Goal: Task Accomplishment & Management: Use online tool/utility

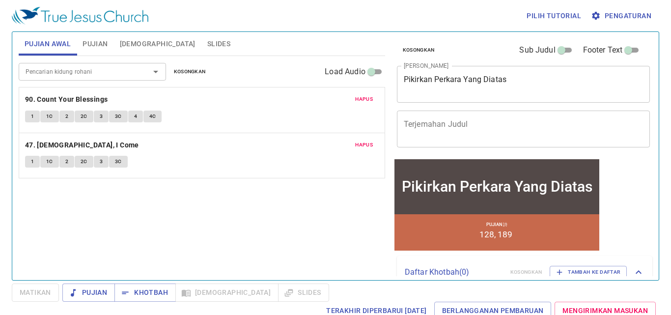
click at [356, 105] on div "Hapus 90. Count Your Blessings 1 1C 2 2C 3 3C 4 4C" at bounding box center [202, 109] width 366 height 45
click at [355, 104] on span "Hapus" at bounding box center [364, 99] width 18 height 9
click at [354, 139] on button "Hapus" at bounding box center [363, 145] width 29 height 12
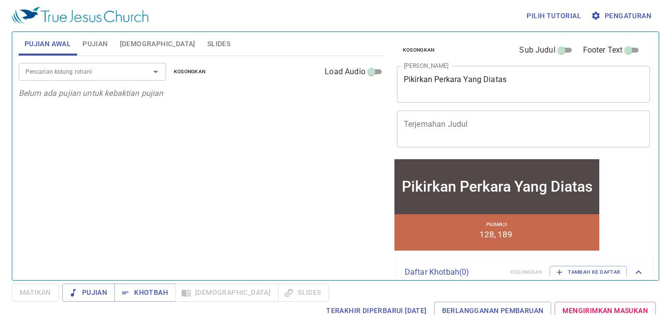
drag, startPoint x: 79, startPoint y: 39, endPoint x: 97, endPoint y: 31, distance: 19.6
click at [79, 38] on button "Pujian" at bounding box center [95, 44] width 37 height 24
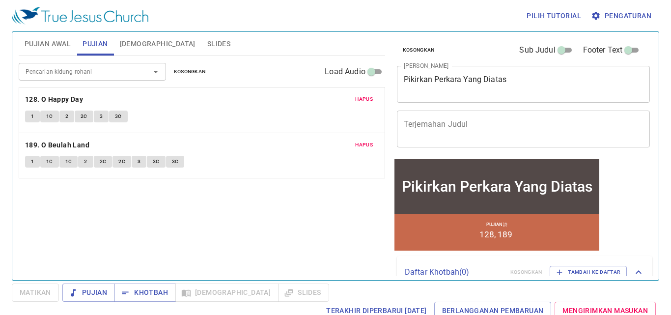
click at [357, 96] on span "Hapus" at bounding box center [364, 99] width 18 height 9
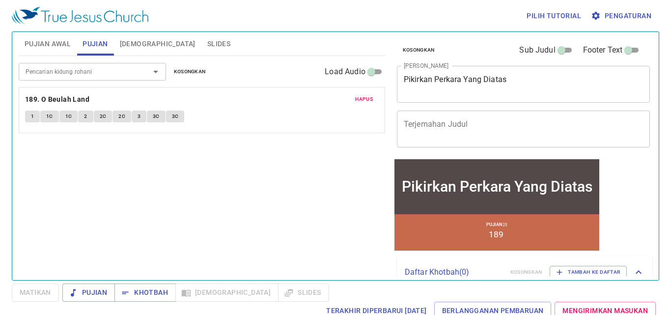
click at [357, 96] on span "Hapus" at bounding box center [364, 99] width 18 height 9
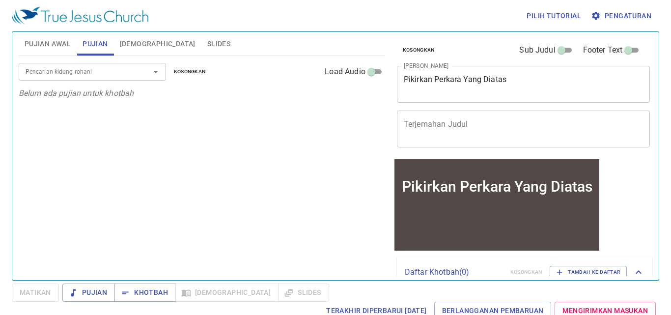
click at [503, 88] on textarea "Pikirkan Perkara Yang Diatas" at bounding box center [524, 84] width 240 height 19
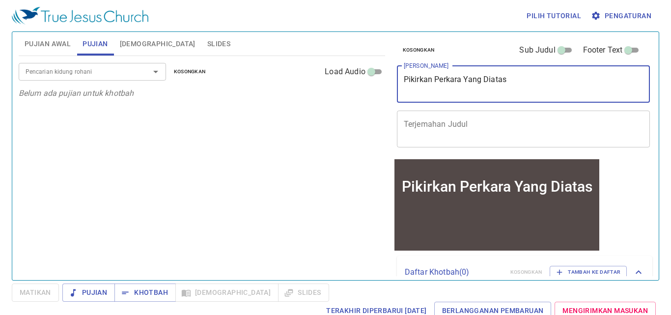
click at [503, 88] on textarea "Pikirkan Perkara Yang Diatas" at bounding box center [524, 84] width 240 height 19
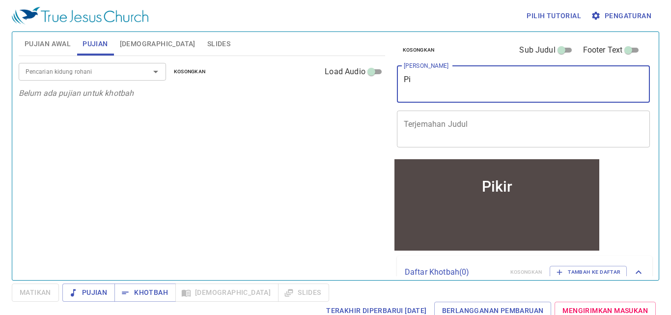
type textarea "P"
click at [65, 49] on span "Pujian Awal" at bounding box center [48, 44] width 46 height 12
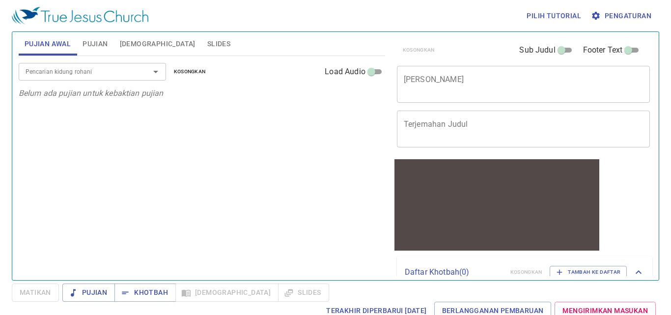
click at [102, 63] on div "Pencarian kidung rohani" at bounding box center [92, 71] width 147 height 17
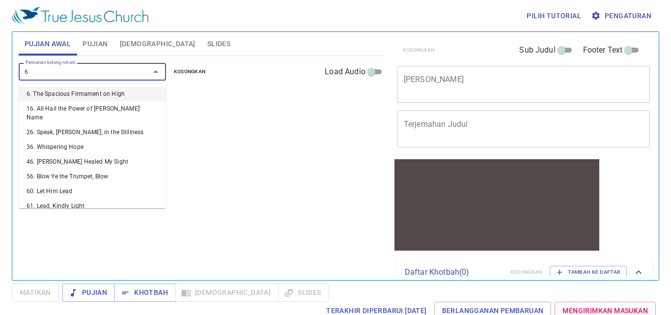
type input "63"
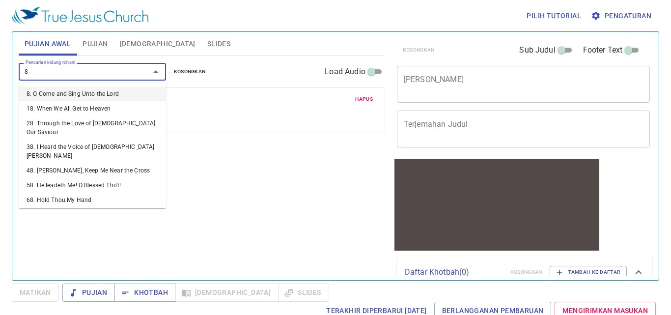
type input "84"
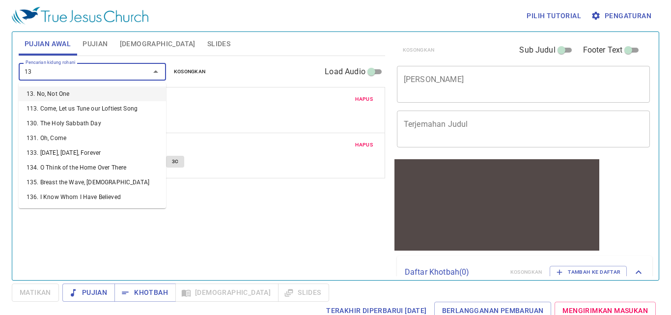
type input "133"
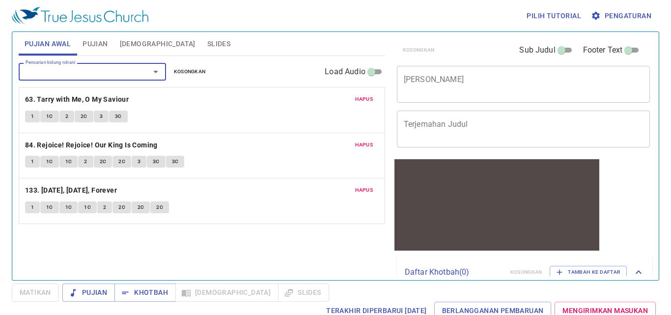
click at [93, 41] on span "Pujian" at bounding box center [95, 44] width 25 height 12
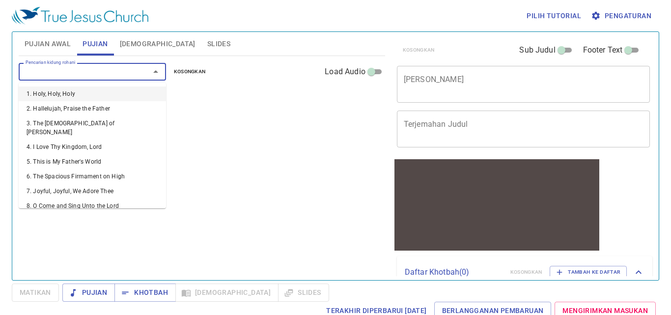
click at [118, 75] on input "Pencarian kidung rohani" at bounding box center [78, 71] width 113 height 11
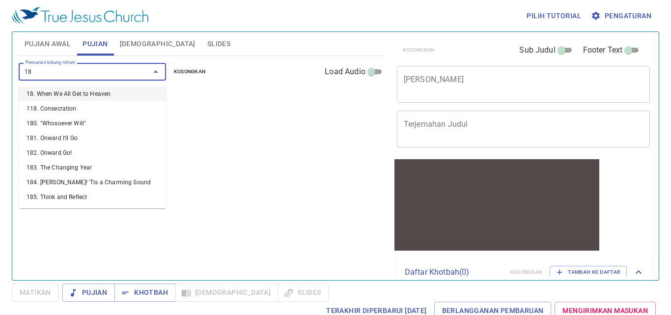
type input "187"
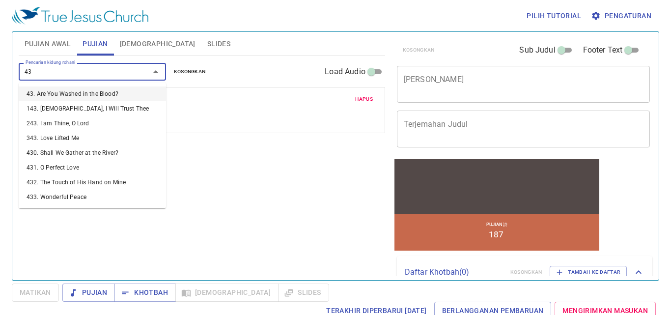
type input "434"
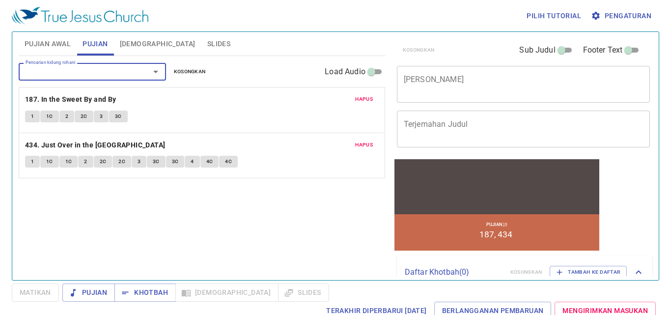
click at [452, 73] on div "x Judul Khotbah" at bounding box center [524, 84] width 254 height 37
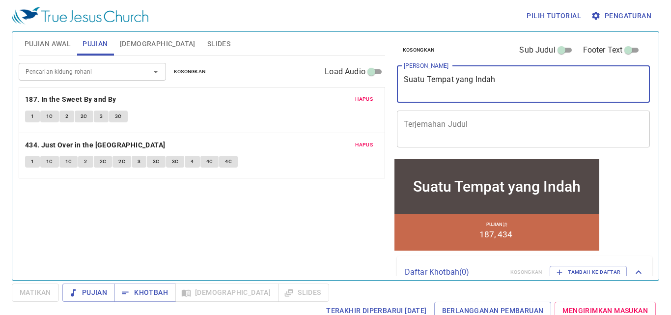
type textarea "Suatu Tempat yang Indah"
click at [202, 43] on button "Slides" at bounding box center [219, 44] width 35 height 24
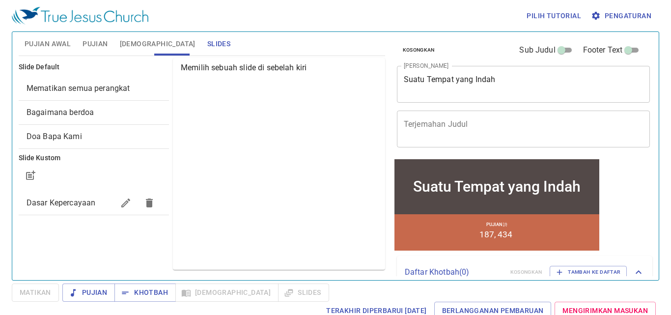
drag, startPoint x: 145, startPoint y: 288, endPoint x: 133, endPoint y: 282, distance: 14.1
click at [0, 0] on span "Khotbah" at bounding box center [0, 0] width 0 height 0
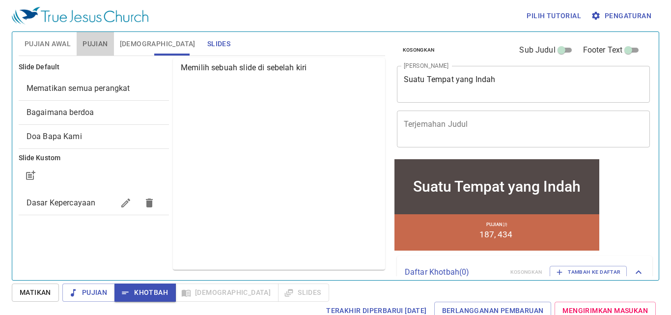
click at [97, 42] on span "Pujian" at bounding box center [95, 44] width 25 height 12
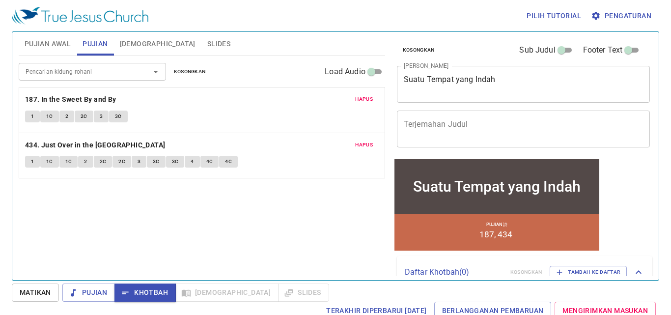
click at [600, 14] on icon "button" at bounding box center [596, 16] width 10 height 10
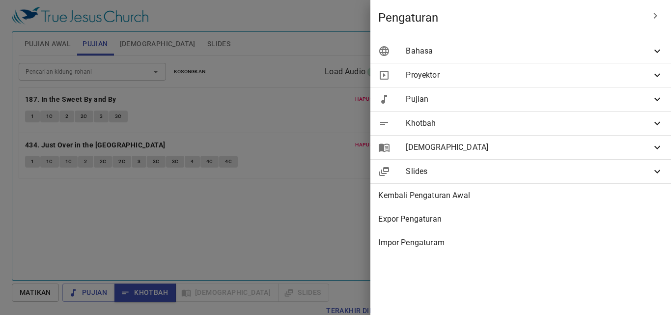
click at [0, 0] on span "Bahasa" at bounding box center [0, 0] width 0 height 0
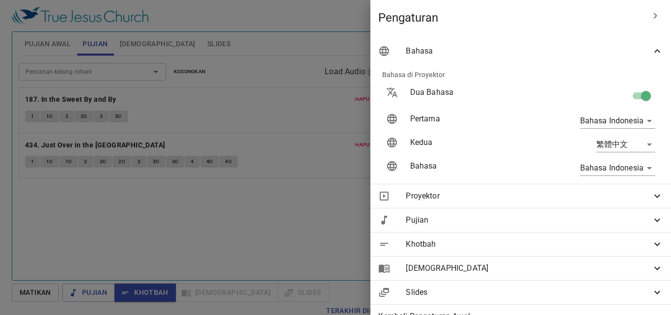
click at [0, 0] on span at bounding box center [0, 0] width 0 height 0
click at [634, 88] on input "checkbox" at bounding box center [646, 97] width 56 height 19
checkbox input "false"
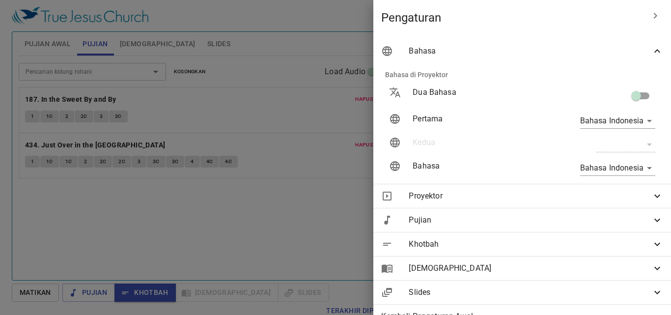
click at [201, 146] on div at bounding box center [335, 157] width 671 height 315
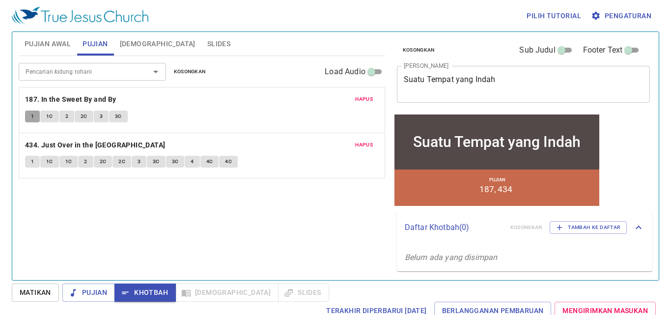
click at [33, 115] on span "1" at bounding box center [32, 116] width 3 height 9
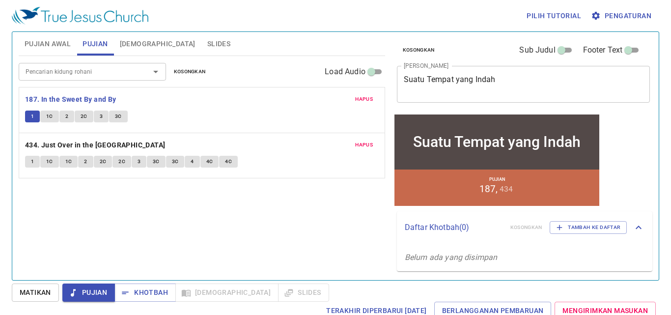
click at [57, 109] on div "Hapus 187. In the Sweet By and By 1 1C 2 2C 3 3C" at bounding box center [202, 109] width 366 height 45
click at [68, 111] on button "2" at bounding box center [66, 117] width 15 height 12
click at [82, 111] on button "2C" at bounding box center [84, 117] width 19 height 12
click at [98, 288] on span "Pujian" at bounding box center [88, 293] width 37 height 12
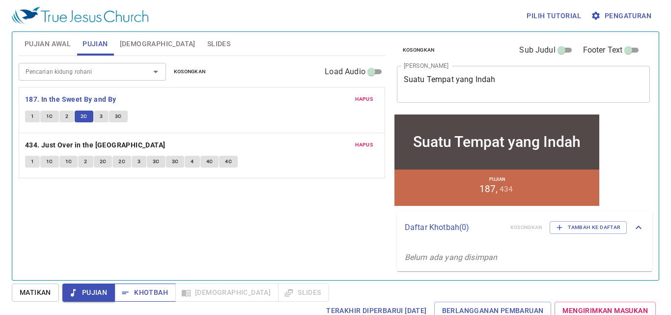
click at [0, 0] on span "Khotbah" at bounding box center [0, 0] width 0 height 0
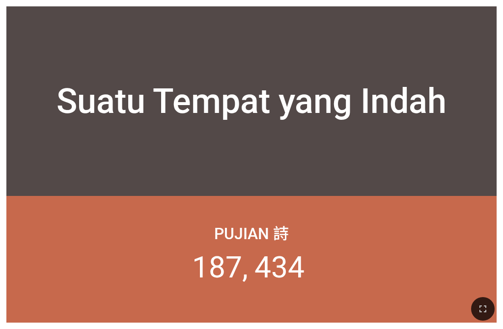
click at [211, 164] on div "Suatu Tempat yang Indah" at bounding box center [251, 101] width 490 height 158
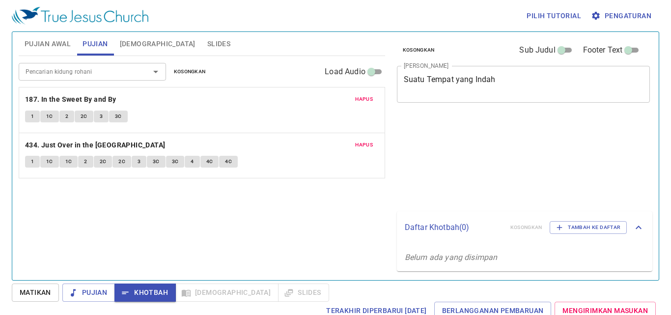
click at [118, 189] on div "Pencarian kidung rohani Pencarian kidung rohani Kosongkan Load Audio Hapus 187.…" at bounding box center [202, 164] width 367 height 216
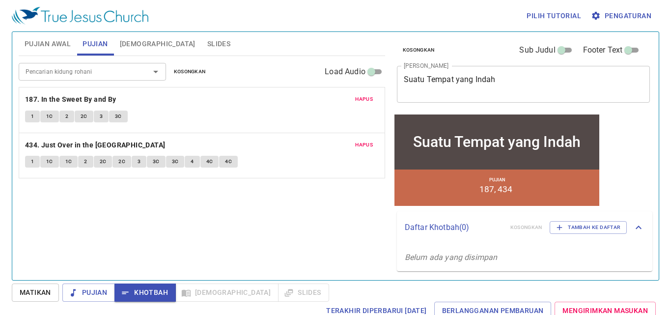
click at [118, 189] on div "Pencarian kidung rohani Pencarian kidung rohani Kosongkan Load Audio Hapus 187.…" at bounding box center [202, 164] width 367 height 216
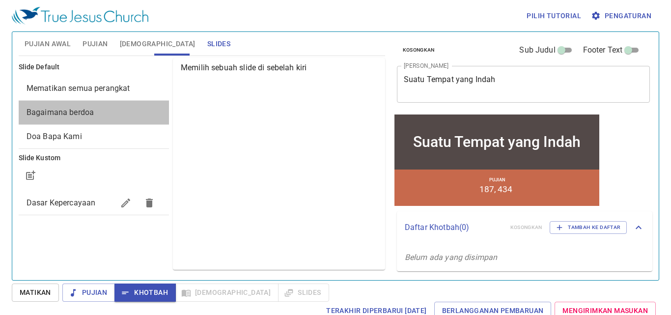
click at [120, 119] on div "Bagaimana berdoa" at bounding box center [94, 113] width 150 height 24
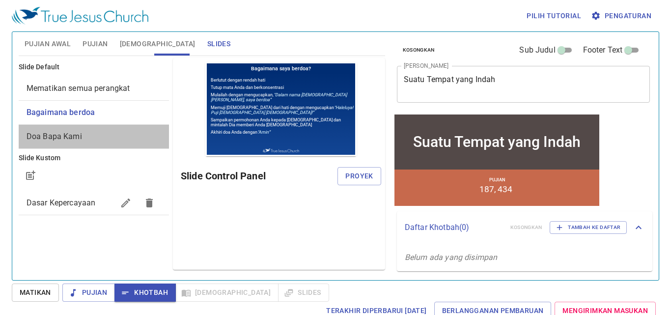
click at [101, 141] on span "Doa Bapa Kami" at bounding box center [94, 137] width 135 height 12
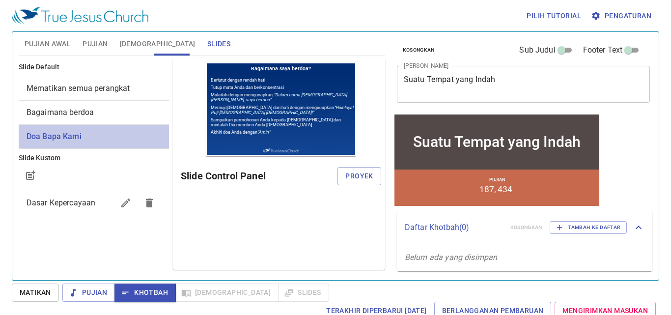
click at [101, 141] on span "Doa Bapa Kami" at bounding box center [94, 137] width 135 height 12
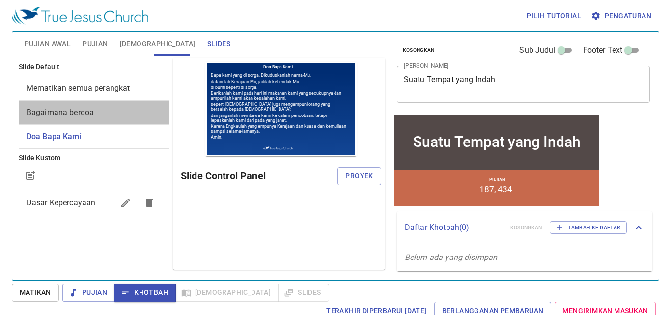
click at [127, 115] on span "Bagaimana berdoa" at bounding box center [94, 113] width 135 height 12
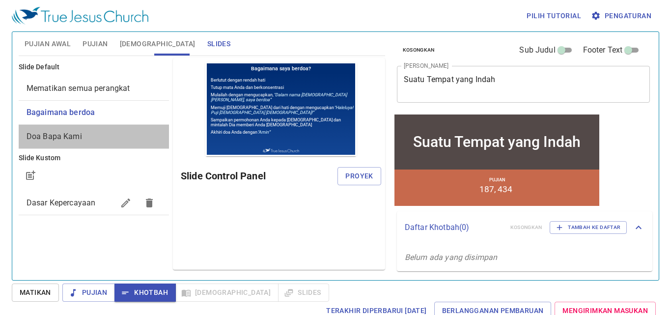
click at [121, 125] on div "Doa Bapa Kami" at bounding box center [94, 137] width 150 height 24
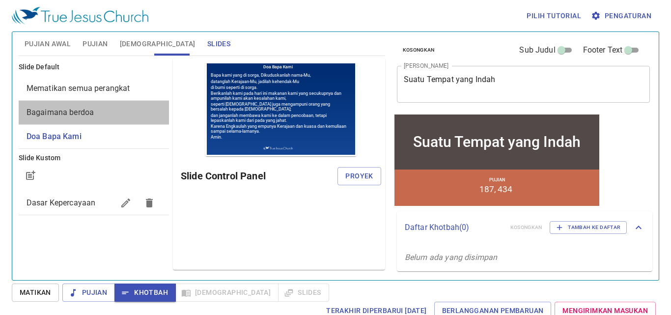
click at [126, 115] on span "Bagaimana berdoa" at bounding box center [94, 113] width 135 height 12
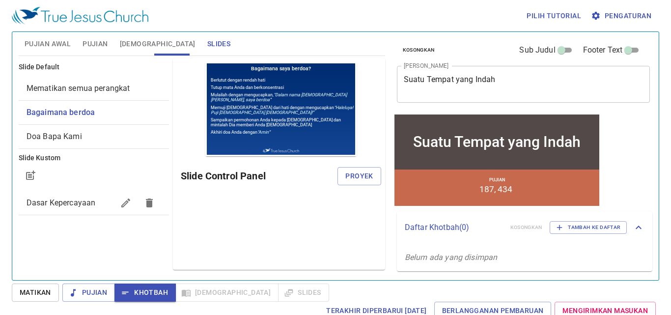
click at [127, 126] on div "Doa Bapa Kami" at bounding box center [94, 137] width 150 height 24
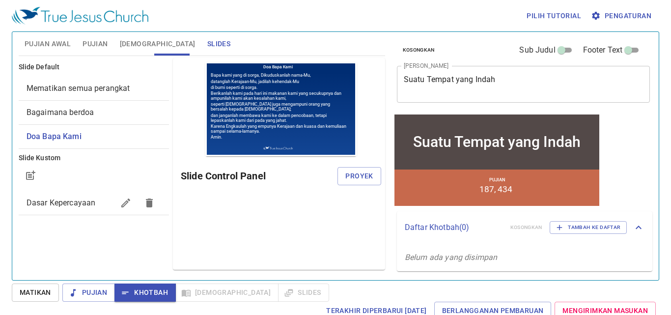
click at [129, 107] on span "Bagaimana berdoa" at bounding box center [94, 113] width 135 height 12
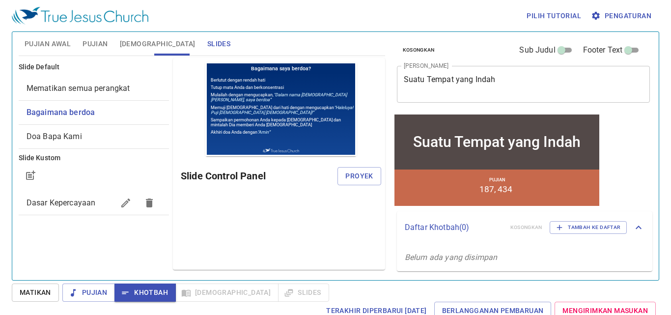
click at [68, 88] on span "Mematikan semua perangkat" at bounding box center [79, 88] width 104 height 9
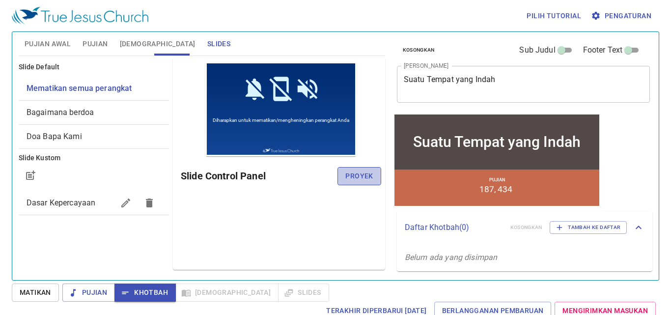
click at [374, 178] on button "Proyek" at bounding box center [359, 176] width 43 height 18
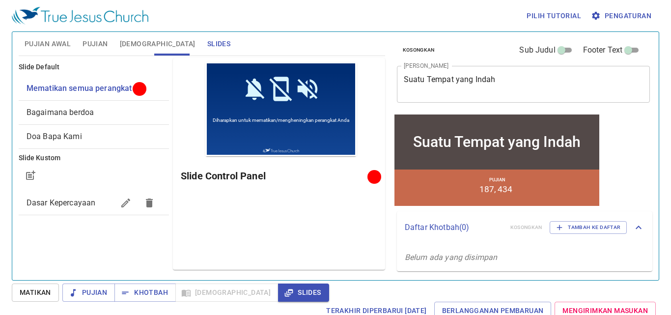
click at [144, 106] on div "Bagaimana berdoa" at bounding box center [94, 113] width 150 height 24
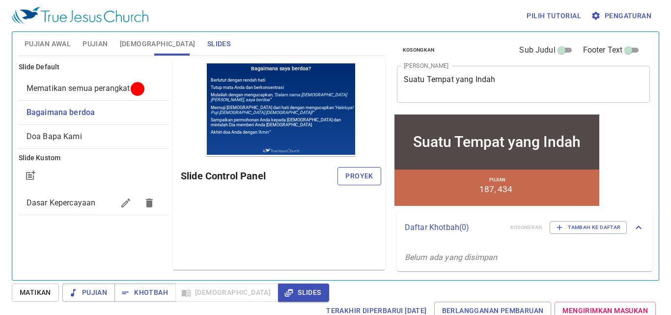
click at [0, 0] on span "Proyek" at bounding box center [0, 0] width 0 height 0
click at [43, 43] on span "Pujian Awal" at bounding box center [48, 44] width 46 height 12
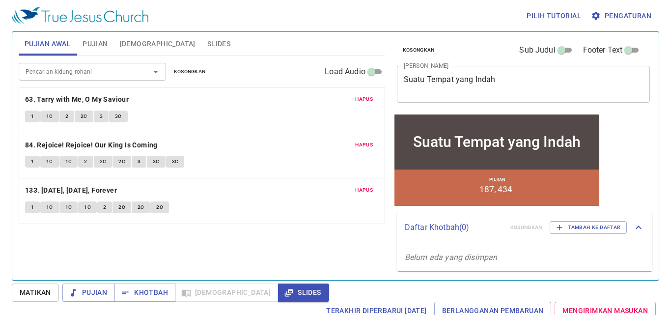
click at [19, 32] on button "Pujian Awal" at bounding box center [48, 44] width 58 height 24
click at [287, 242] on div "Pencarian kidung rohani Pencarian kidung rohani Kosongkan Load Audio Hapus 63. …" at bounding box center [202, 164] width 367 height 216
drag, startPoint x: 19, startPoint y: 223, endPoint x: 40, endPoint y: 231, distance: 23.4
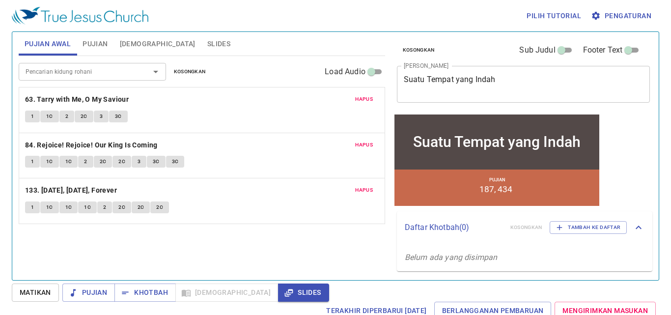
drag, startPoint x: 40, startPoint y: 231, endPoint x: 18, endPoint y: 226, distance: 23.2
click at [18, 226] on div "Pujian Awal Pujian Alkitab Slides Pencarian kidung rohani Pencarian kidung roha…" at bounding box center [202, 152] width 374 height 248
click at [0, 0] on span "Pujian" at bounding box center [0, 0] width 0 height 0
